Goal: Task Accomplishment & Management: Complete application form

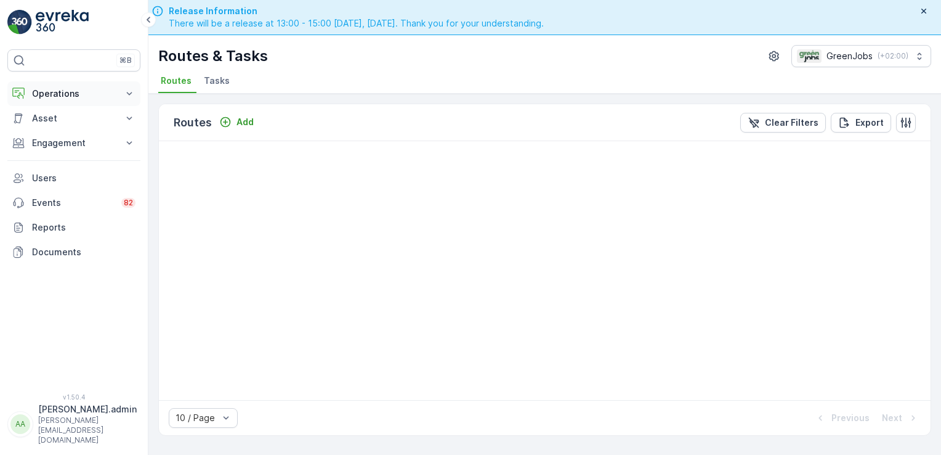
click at [126, 87] on icon at bounding box center [129, 93] width 12 height 12
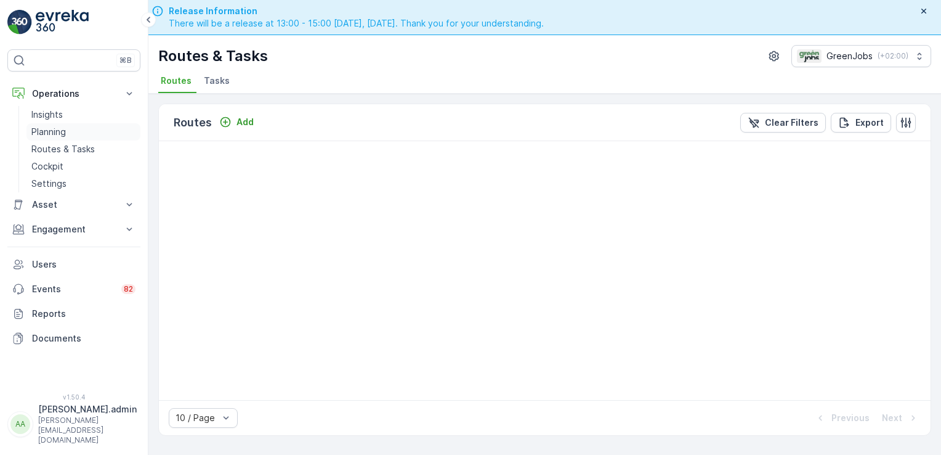
click at [57, 127] on p "Planning" at bounding box center [48, 132] width 35 height 12
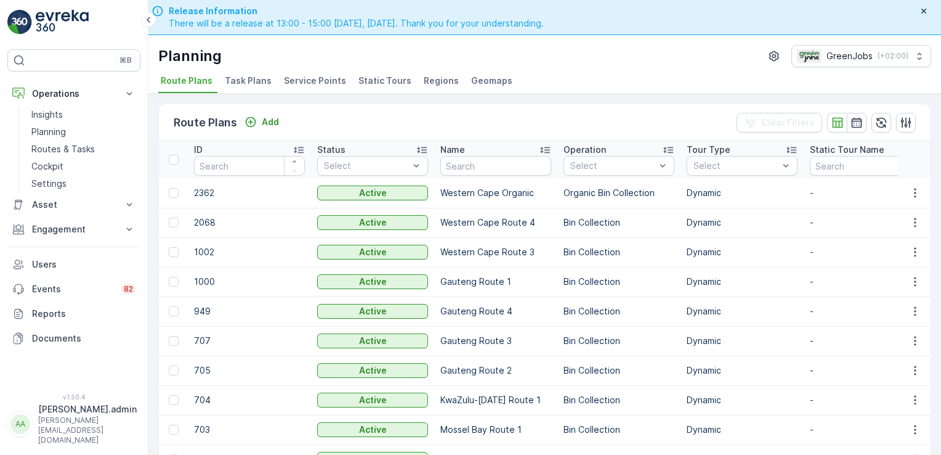
click at [303, 78] on span "Service Points" at bounding box center [315, 81] width 62 height 12
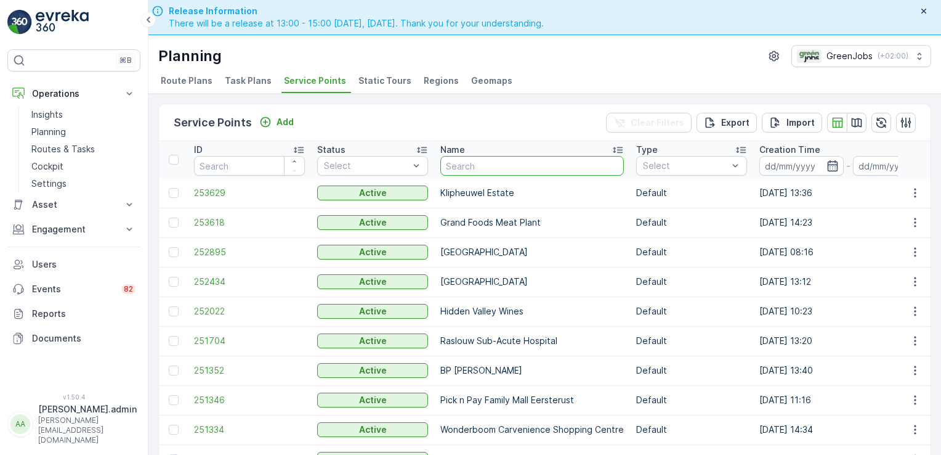
click at [483, 164] on input "text" at bounding box center [533, 166] width 184 height 20
type input "dolsid garde"
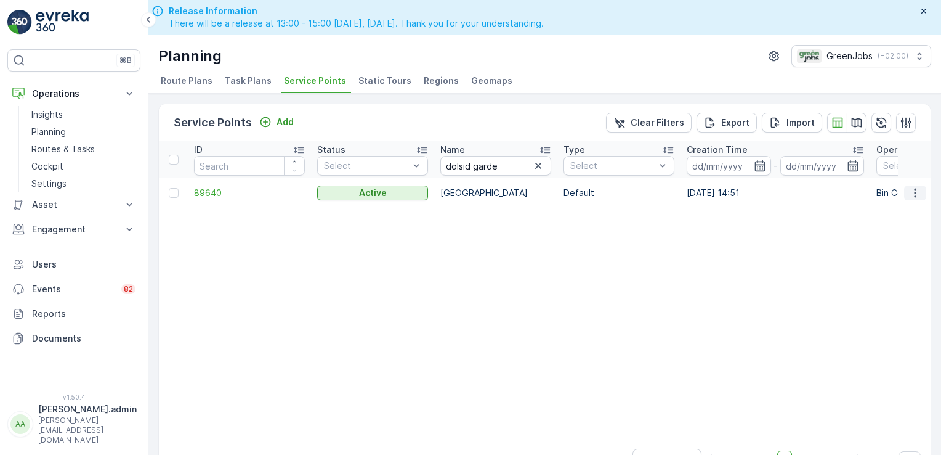
click at [911, 193] on icon "button" at bounding box center [915, 193] width 12 height 12
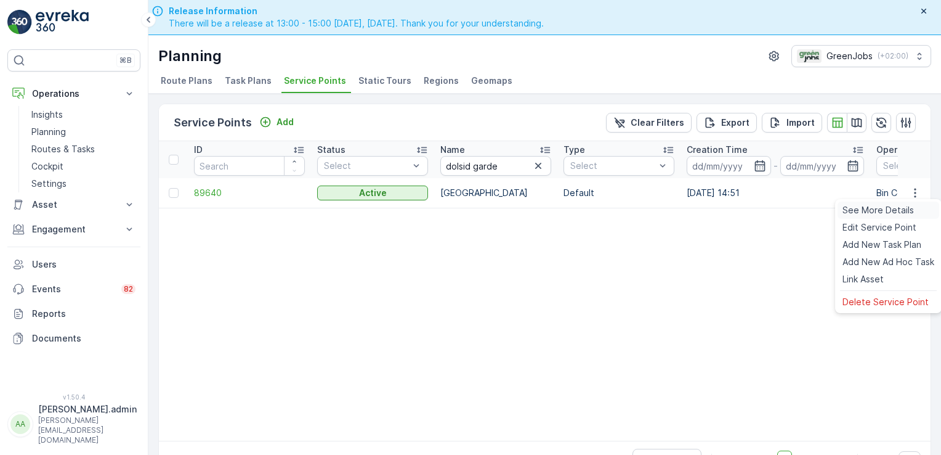
click at [882, 209] on span "See More Details" at bounding box center [878, 210] width 71 height 12
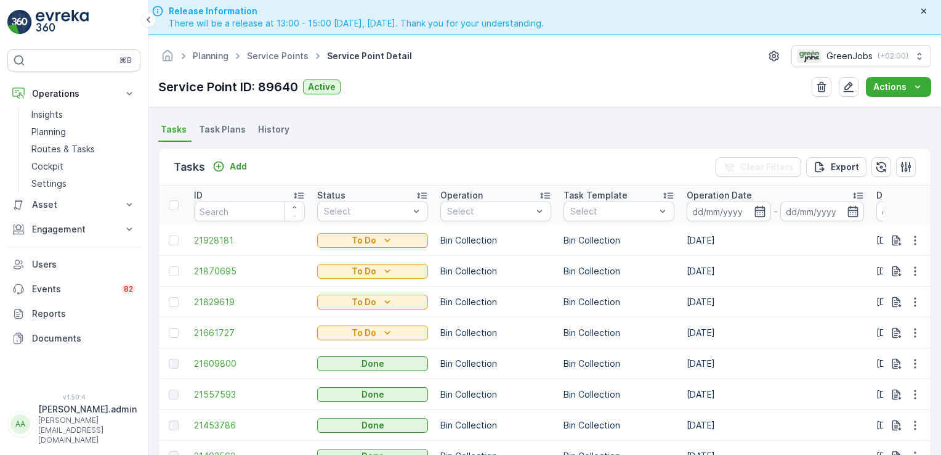
scroll to position [324, 0]
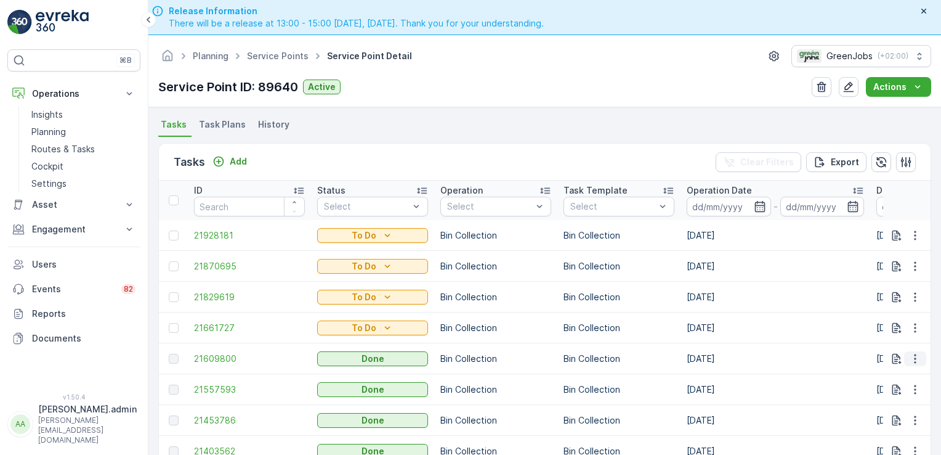
click at [914, 356] on icon "button" at bounding box center [915, 358] width 12 height 12
click at [916, 374] on span "See More Details" at bounding box center [900, 374] width 71 height 12
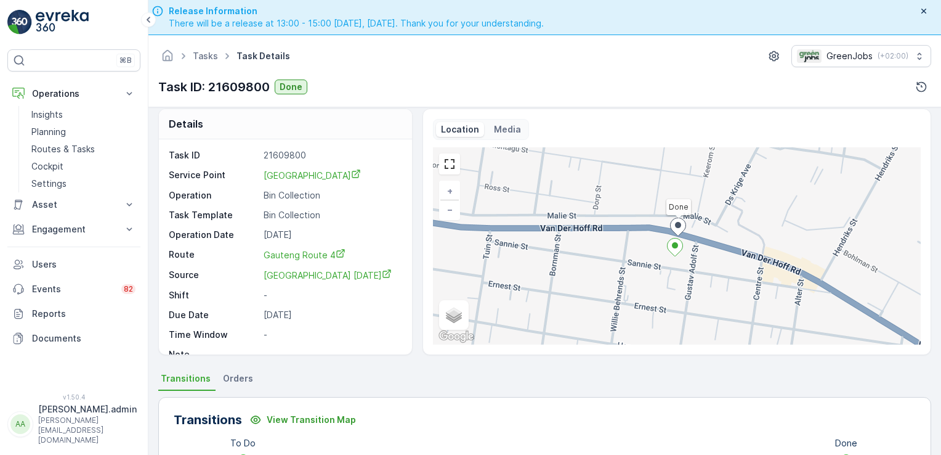
scroll to position [9, 0]
click at [52, 130] on p "Planning" at bounding box center [48, 132] width 35 height 12
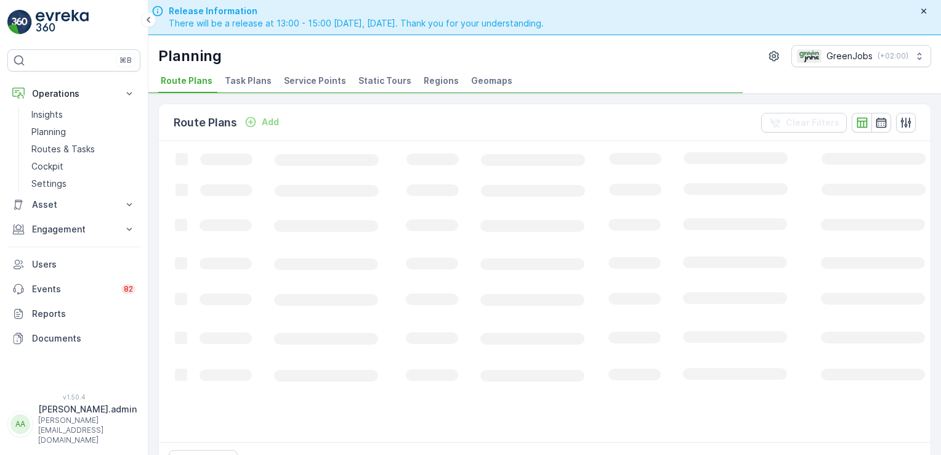
click at [295, 75] on span "Service Points" at bounding box center [315, 81] width 62 height 12
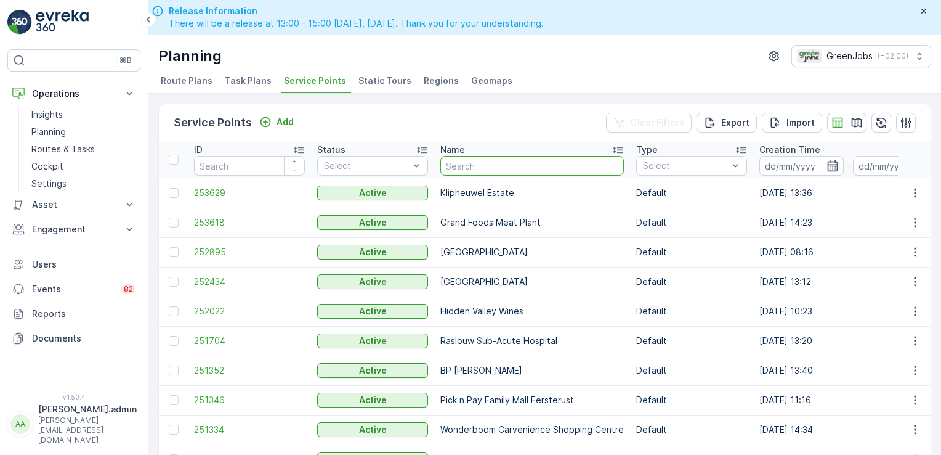
click at [471, 165] on input "text" at bounding box center [533, 166] width 184 height 20
type input "see"
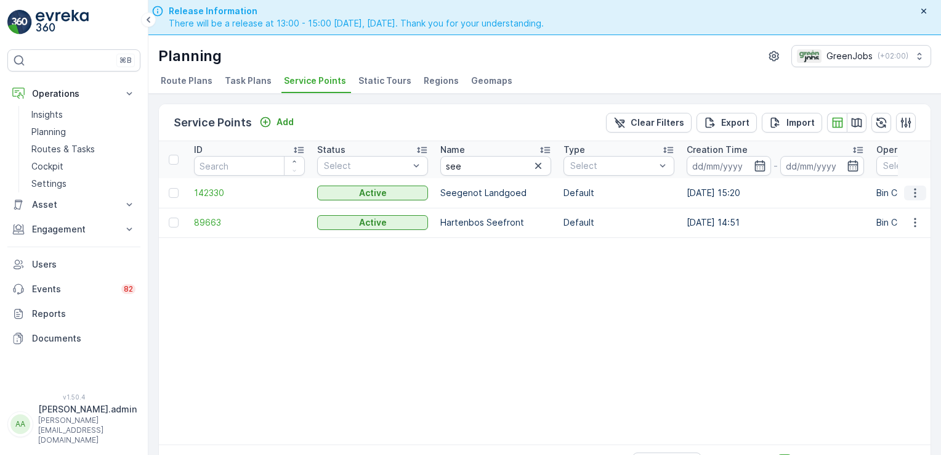
click at [913, 193] on icon "button" at bounding box center [915, 193] width 12 height 12
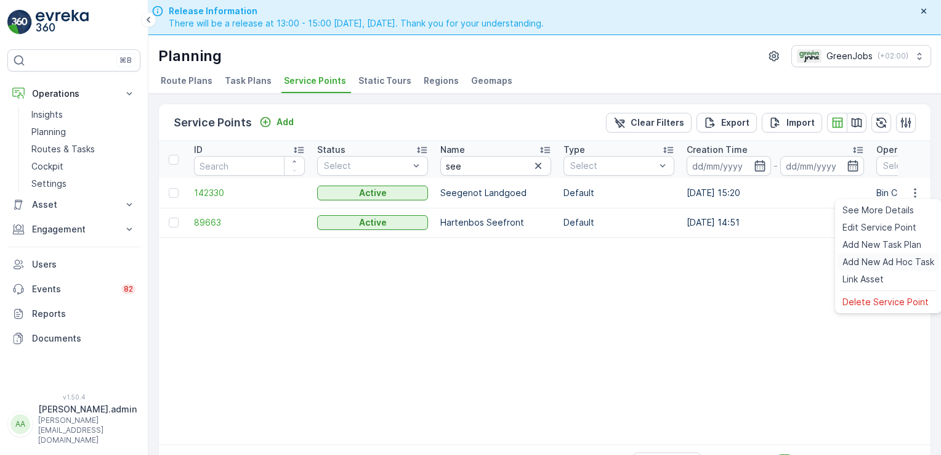
click at [877, 260] on span "Add New Ad Hoc Task" at bounding box center [889, 262] width 92 height 12
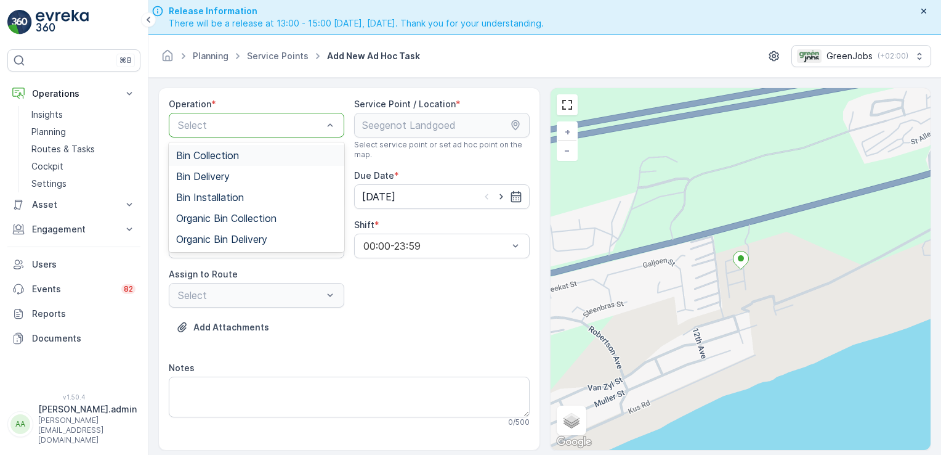
click at [206, 157] on span "Bin Collection" at bounding box center [207, 155] width 63 height 11
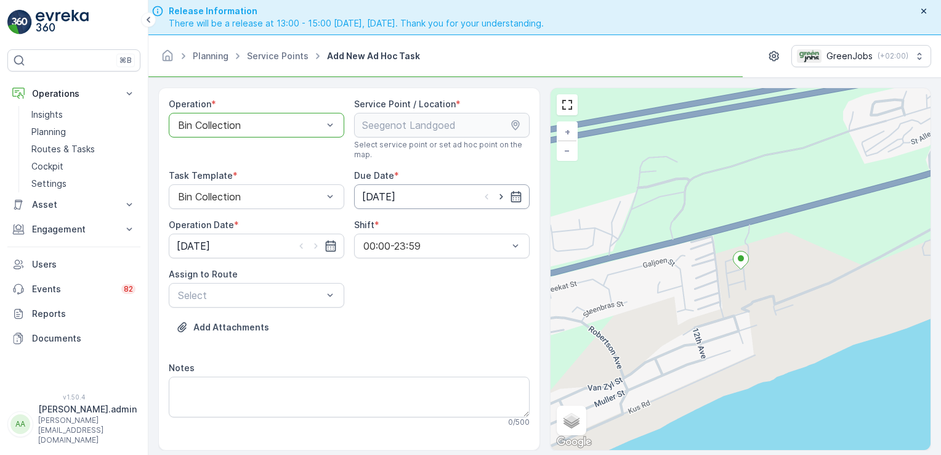
click at [383, 191] on input "[DATE]" at bounding box center [442, 196] width 176 height 25
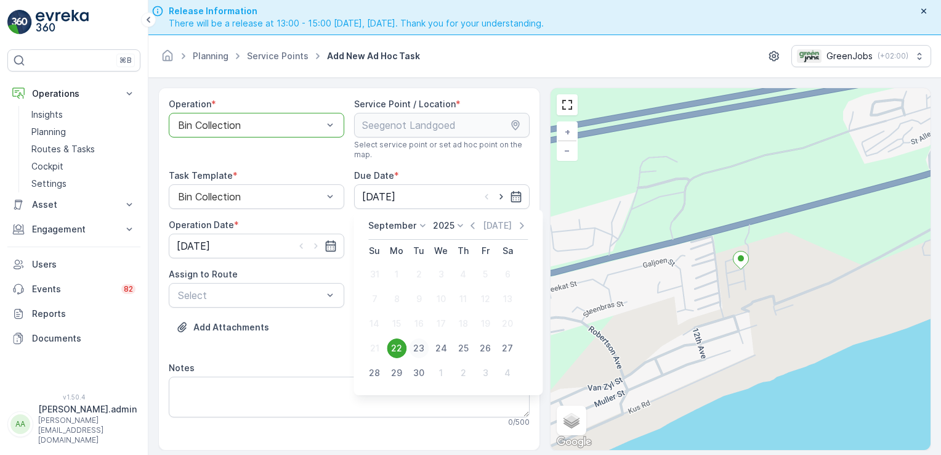
click at [419, 346] on div "23" at bounding box center [419, 348] width 20 height 20
type input "[DATE]"
click at [203, 239] on input "[DATE]" at bounding box center [257, 246] width 176 height 25
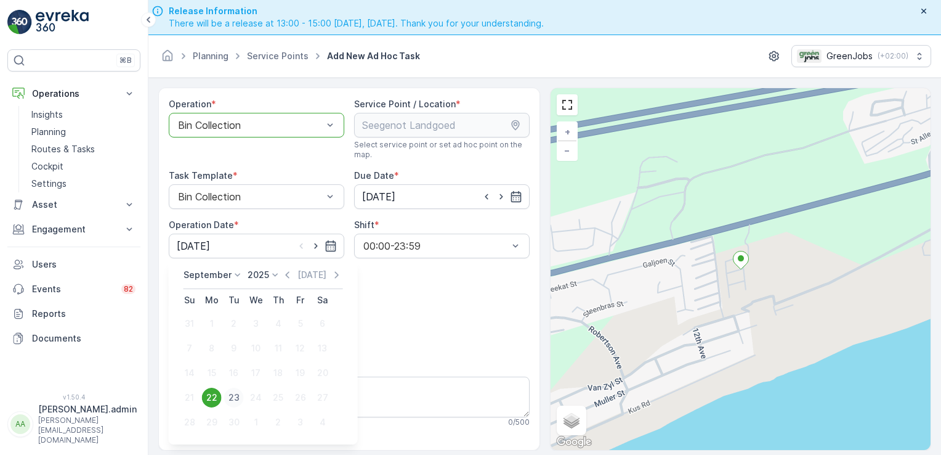
click at [238, 399] on div "23" at bounding box center [234, 398] width 20 height 20
type input "[DATE]"
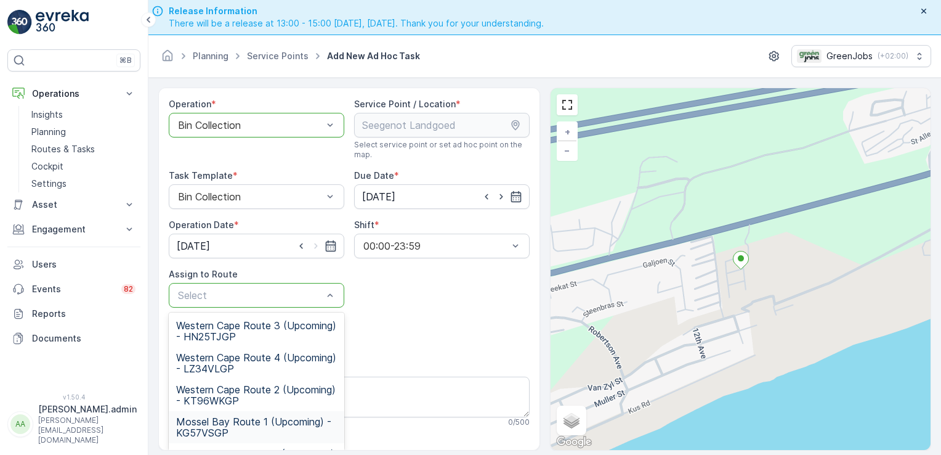
click at [238, 423] on span "Mossel Bay Route 1 (Upcoming) - KG57VSGP" at bounding box center [256, 427] width 161 height 22
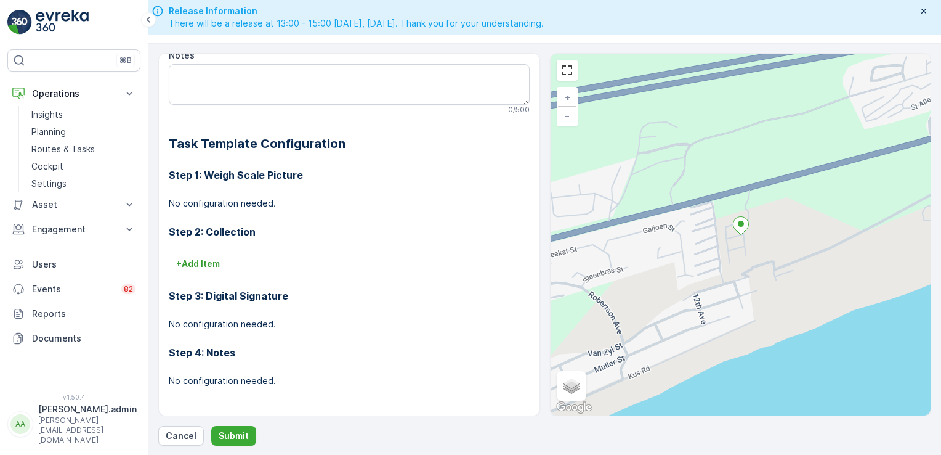
scroll to position [35, 0]
click at [236, 428] on button "Submit" at bounding box center [233, 436] width 45 height 20
